Goal: Obtain resource: Download file/media

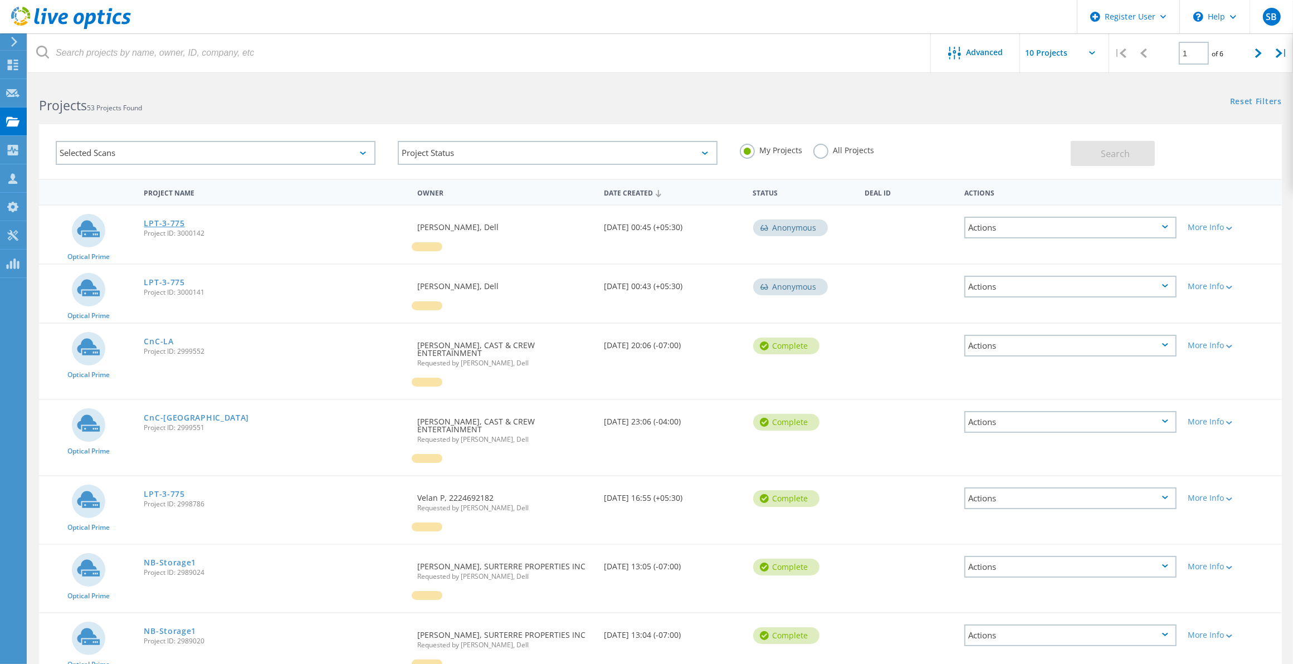
click at [166, 220] on link "LPT-3-775" at bounding box center [164, 224] width 41 height 8
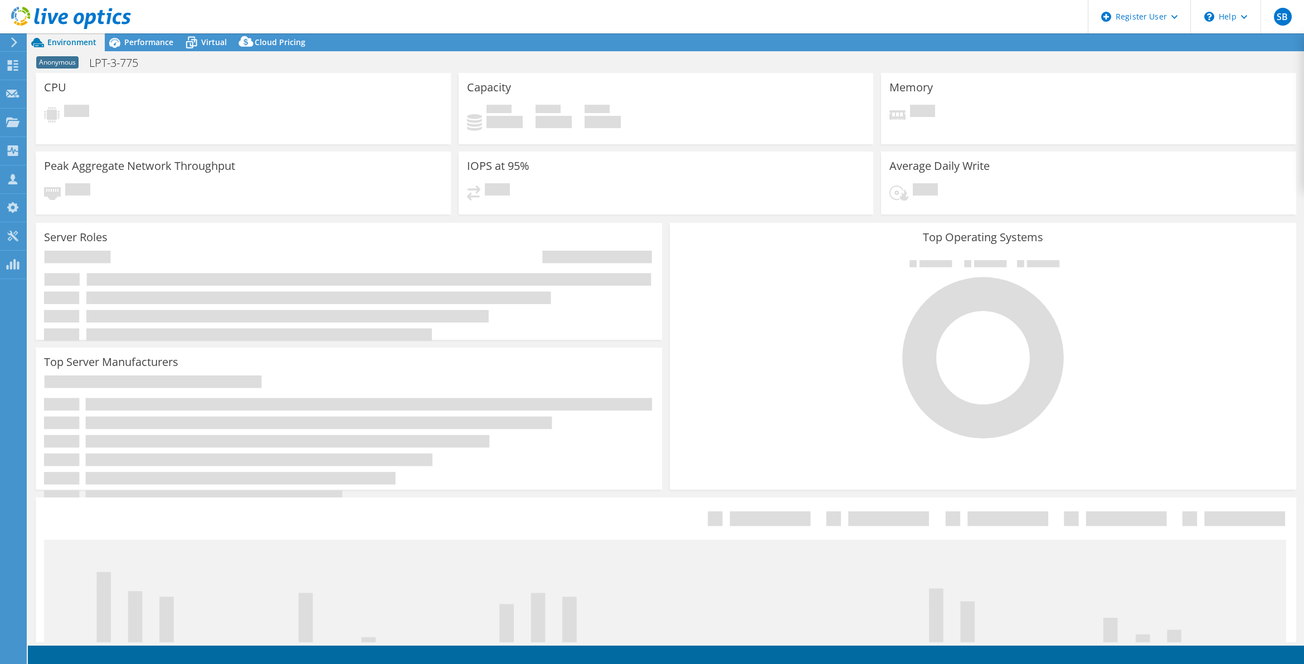
select select "USD"
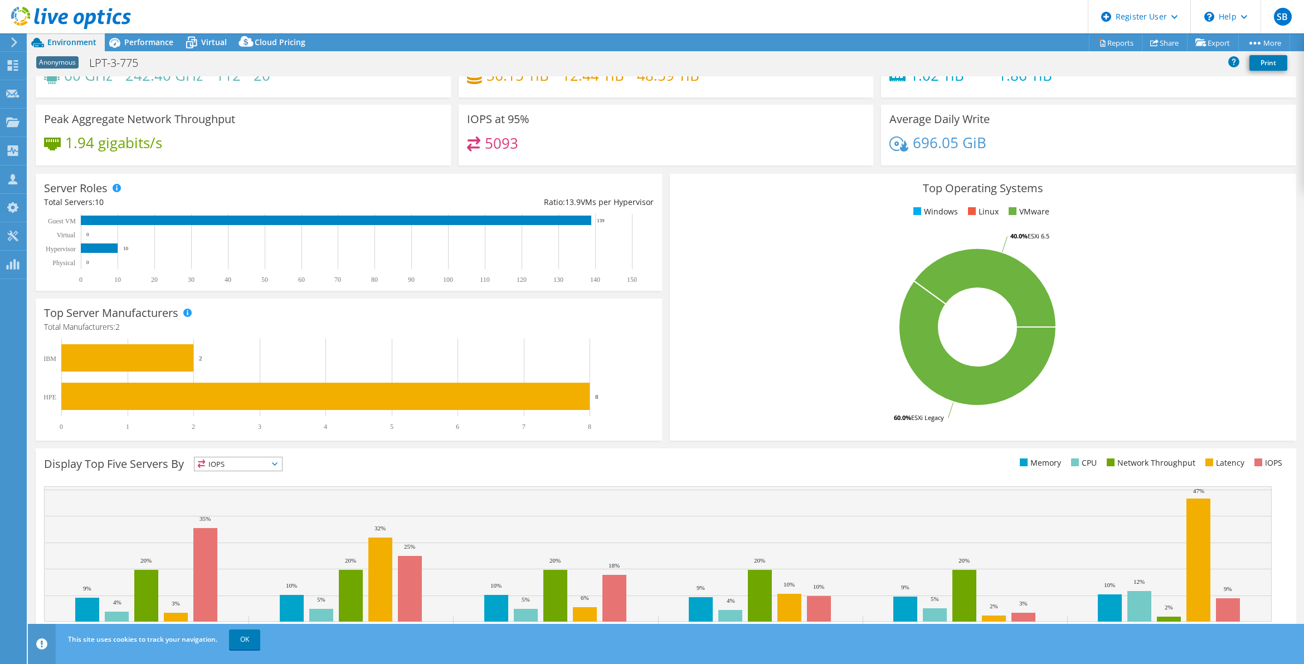
scroll to position [79, 0]
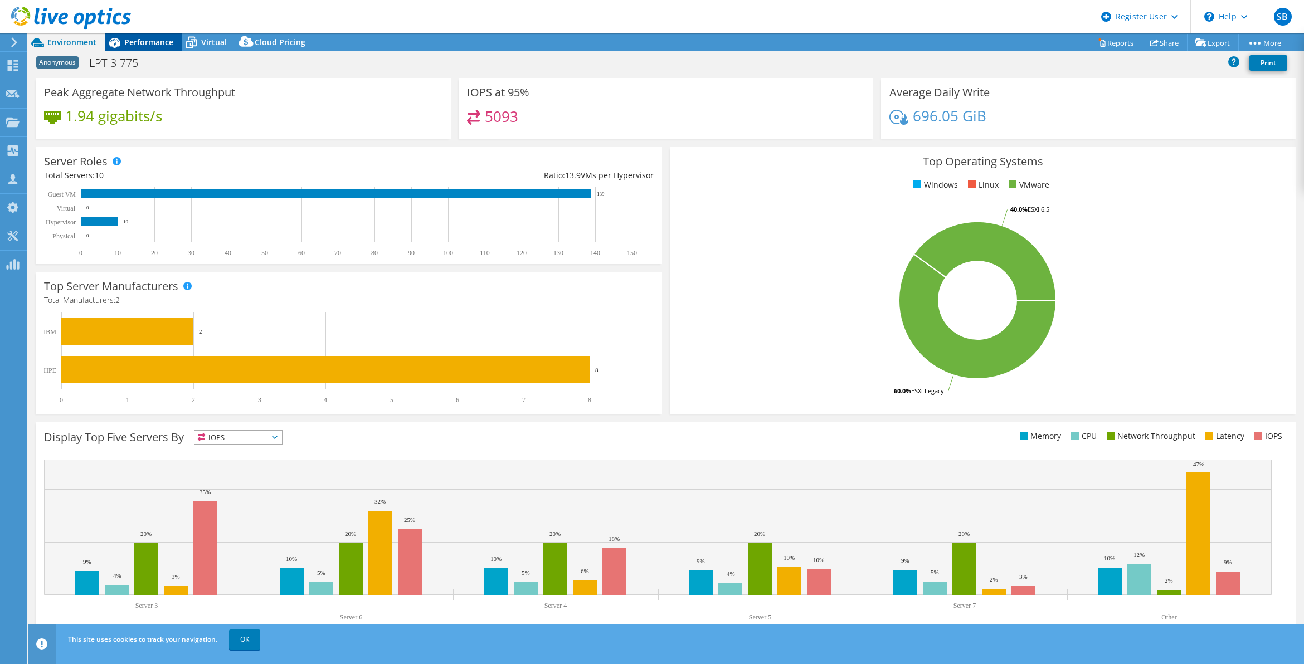
click at [132, 38] on span "Performance" at bounding box center [148, 42] width 49 height 11
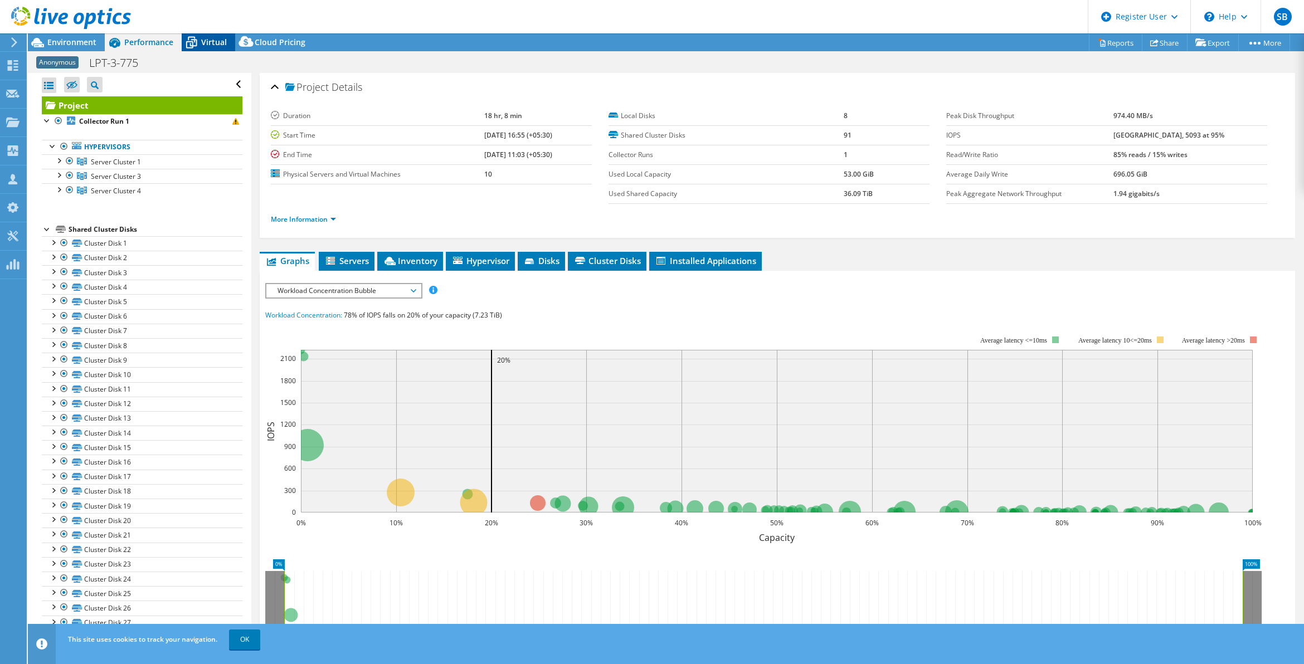
click at [212, 47] on div "Virtual" at bounding box center [208, 42] width 53 height 18
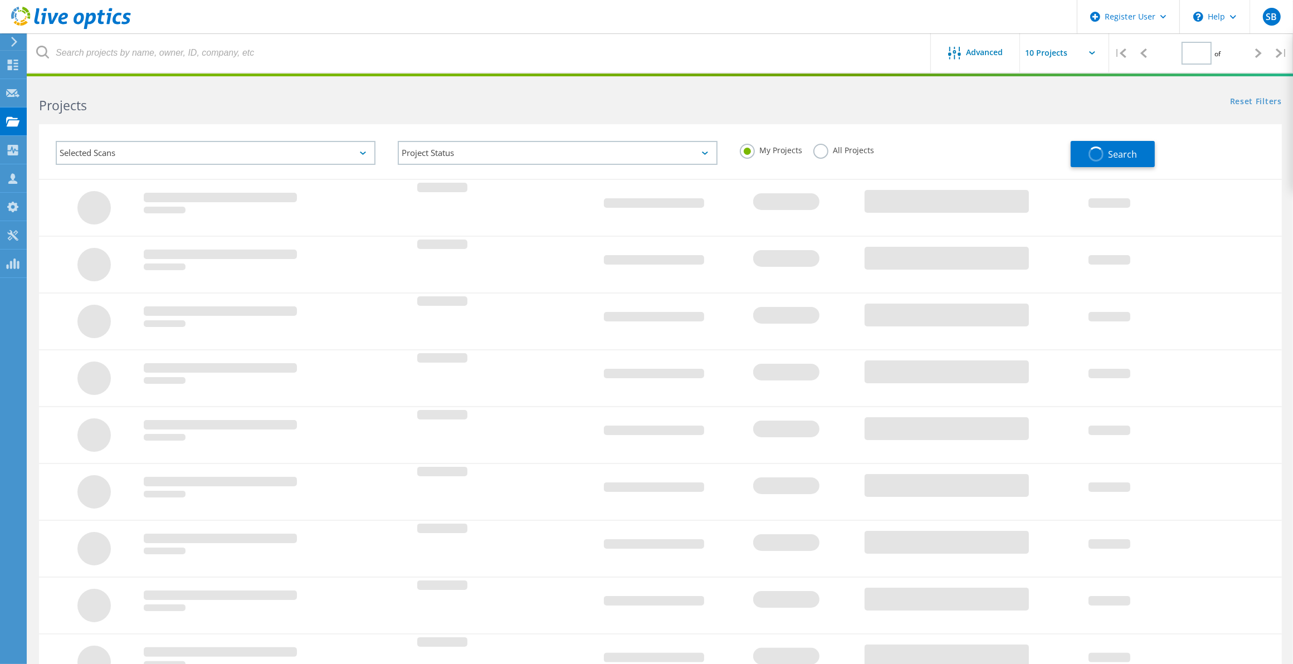
type input "1"
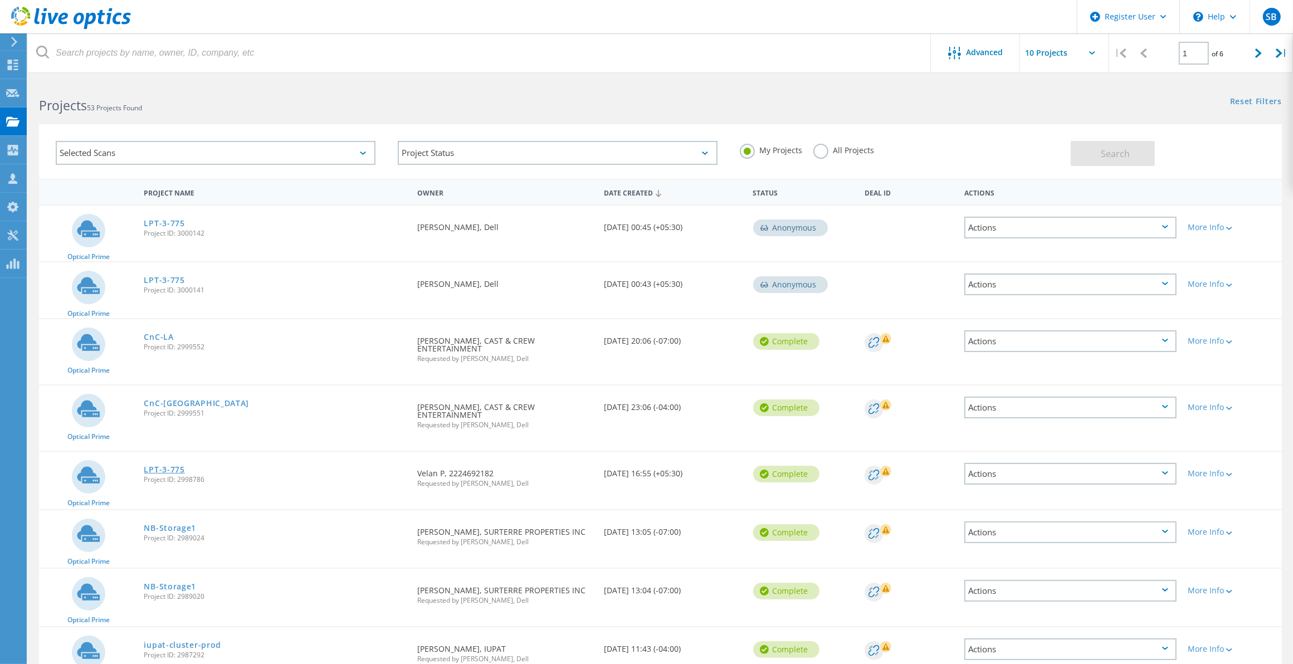
click at [167, 466] on link "LPT-3-775" at bounding box center [164, 470] width 41 height 8
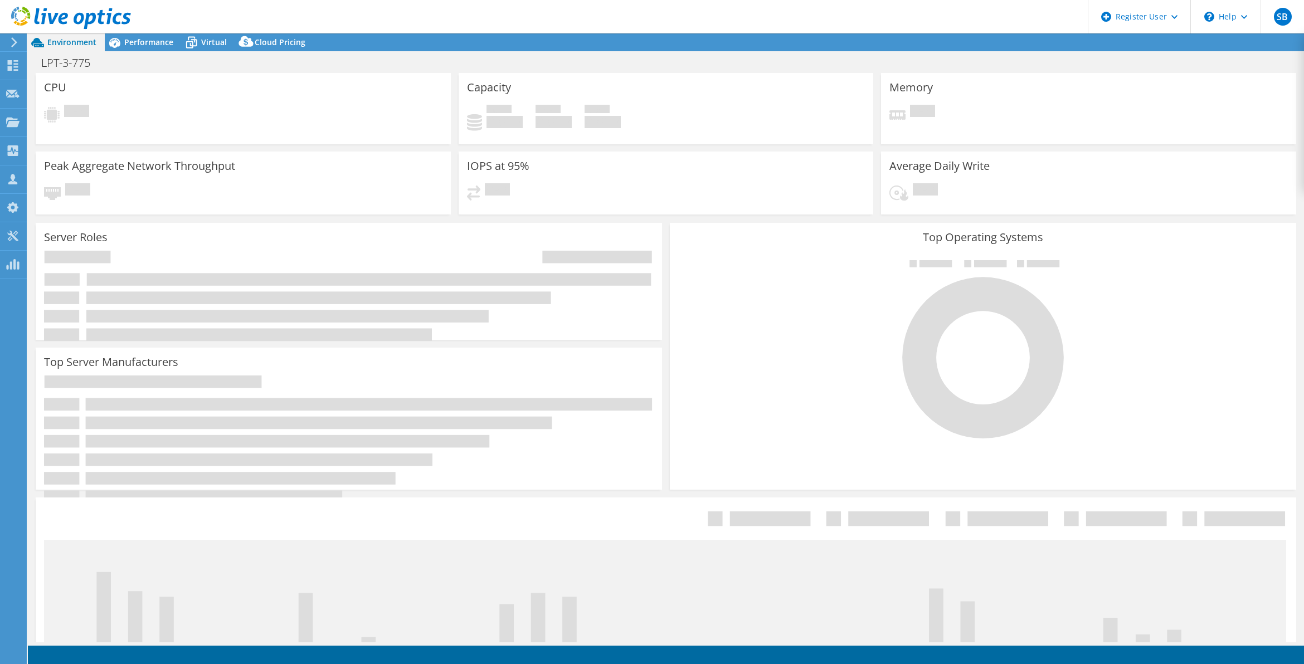
select select "USD"
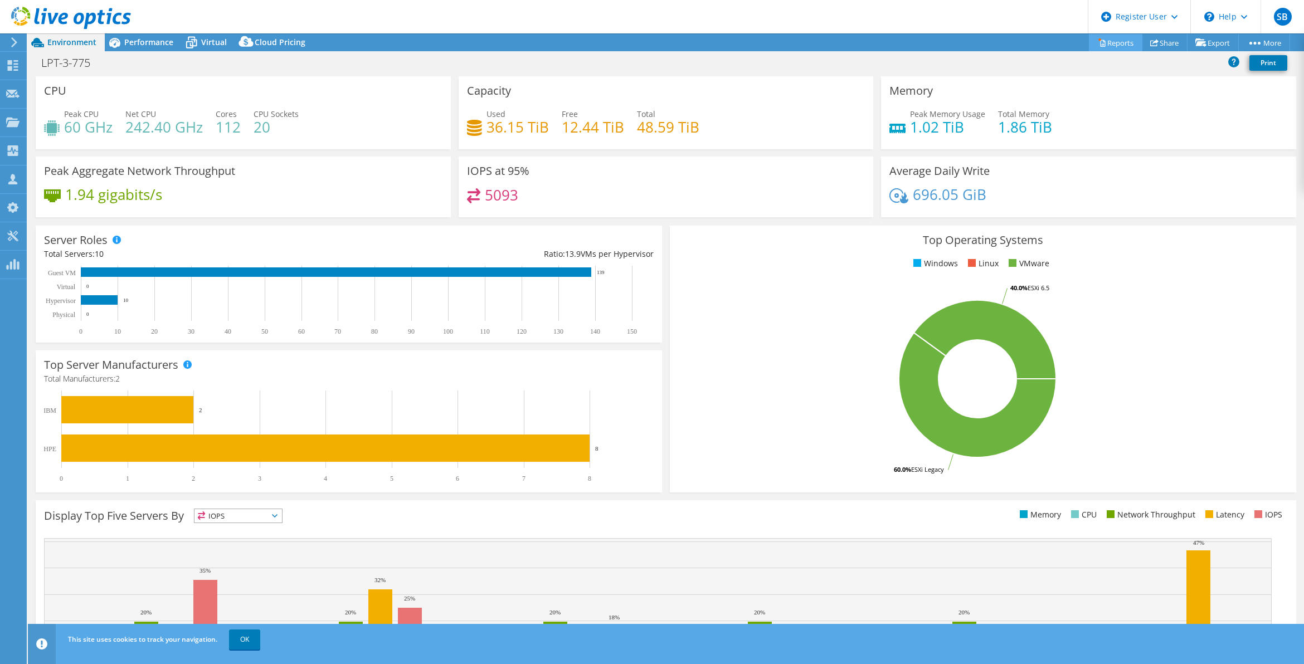
click at [1120, 43] on link "Reports" at bounding box center [1115, 42] width 53 height 17
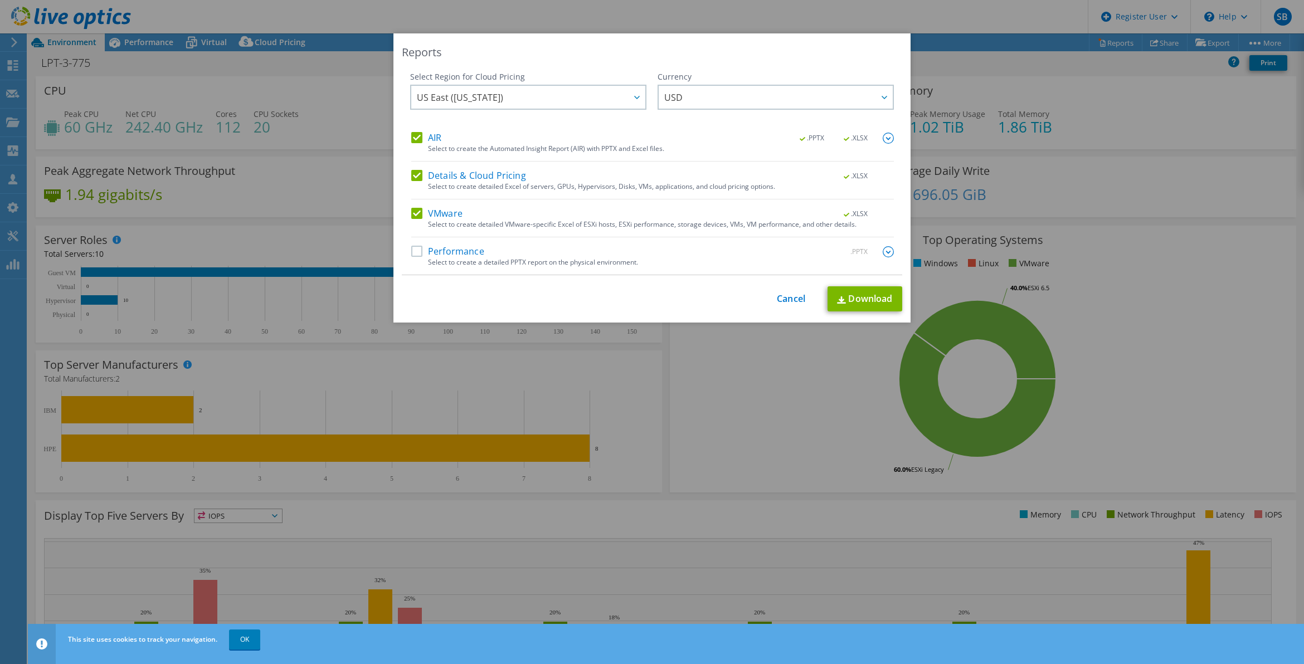
click at [412, 249] on label "Performance" at bounding box center [447, 251] width 73 height 11
click at [0, 0] on input "Performance" at bounding box center [0, 0] width 0 height 0
click at [860, 296] on link "Download" at bounding box center [864, 299] width 75 height 25
click at [800, 298] on div "This process may take a while, please wait... Cancel Download" at bounding box center [652, 299] width 500 height 25
click at [785, 300] on link "Cancel" at bounding box center [791, 299] width 28 height 11
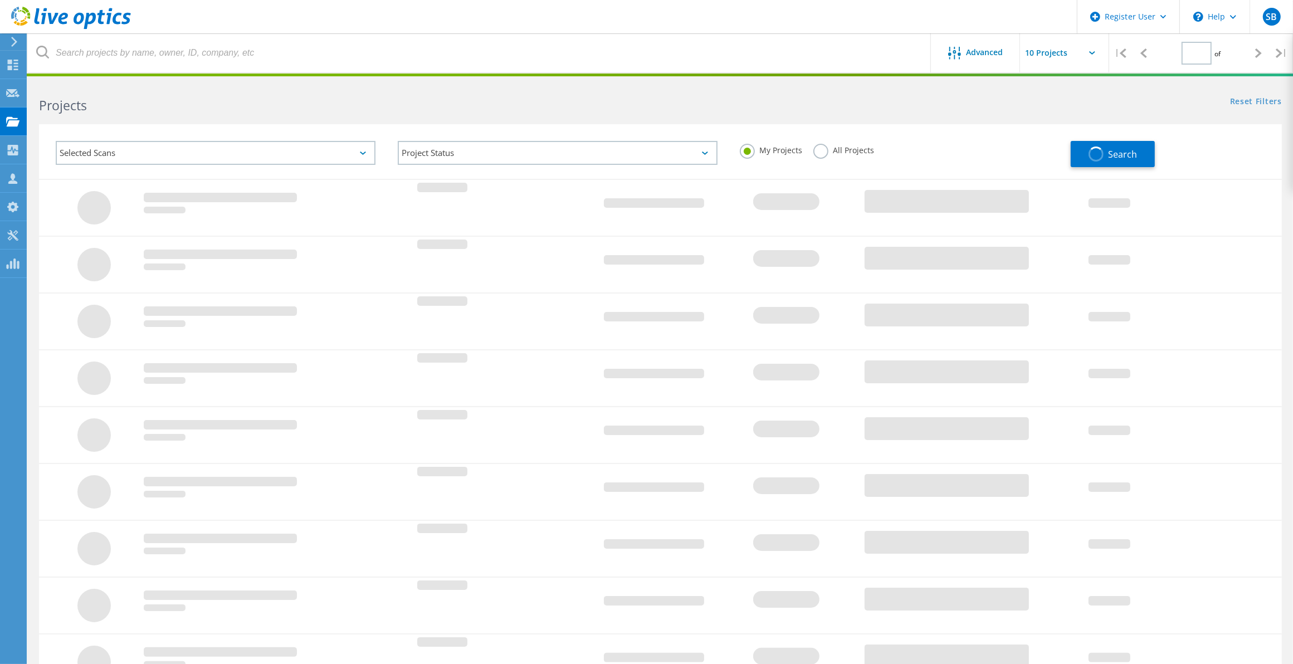
type input "1"
